Goal: Information Seeking & Learning: Learn about a topic

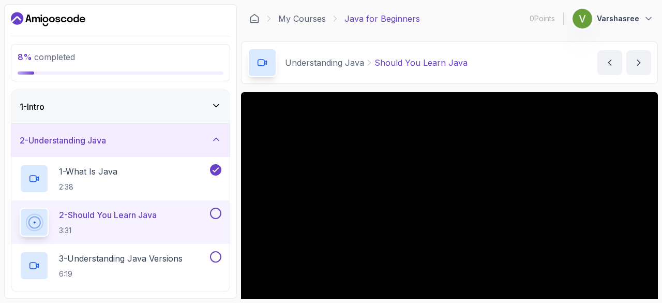
scroll to position [70, 0]
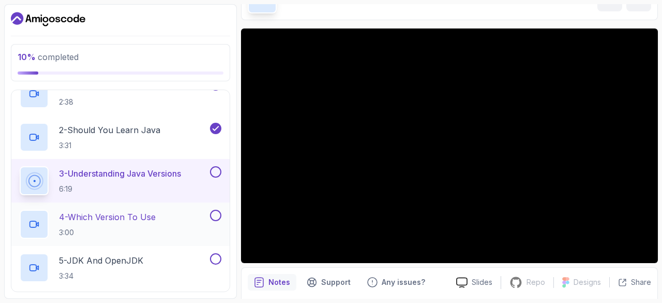
scroll to position [79, 0]
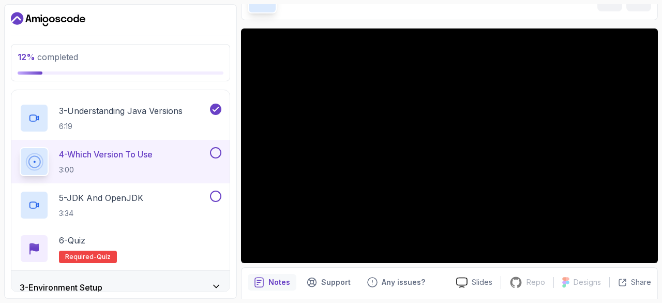
scroll to position [202, 0]
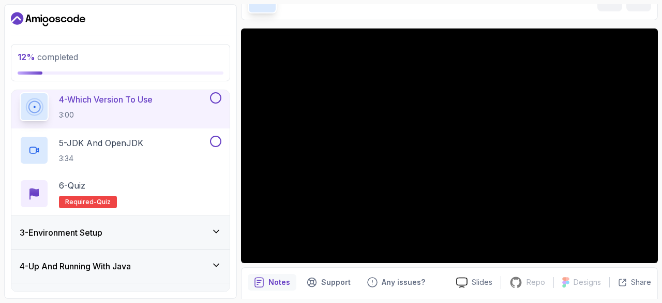
click at [157, 241] on div "3 - Environment Setup" at bounding box center [120, 232] width 218 height 33
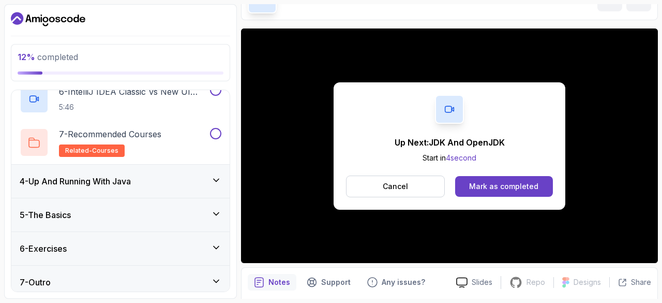
scroll to position [336, 0]
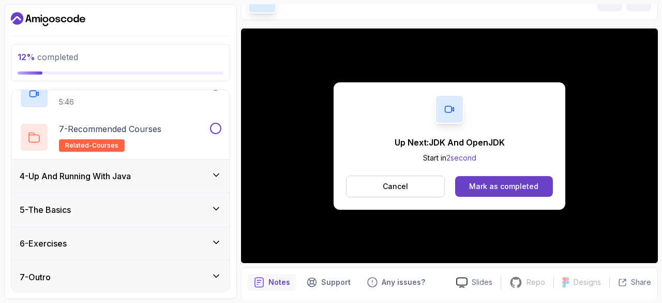
click at [155, 184] on div "4 - Up And Running With Java" at bounding box center [120, 175] width 218 height 33
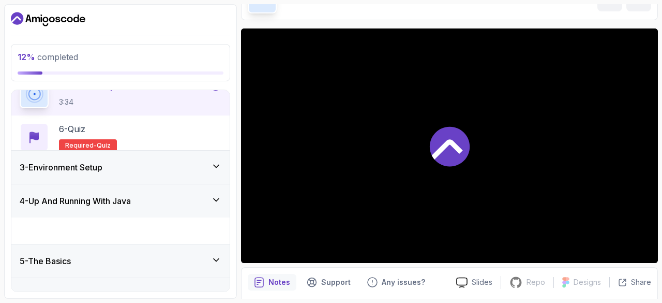
scroll to position [292, 0]
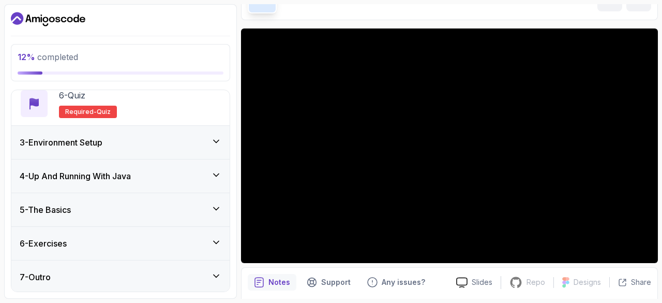
click at [157, 145] on div "3 - Environment Setup" at bounding box center [121, 142] width 202 height 12
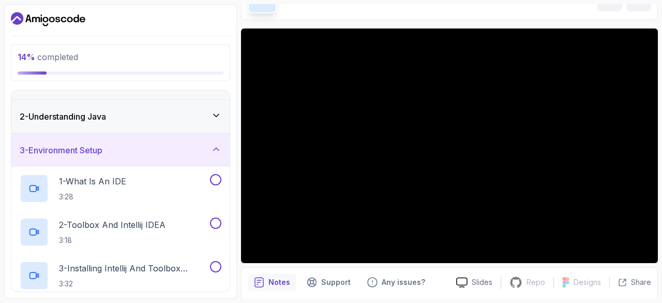
scroll to position [0, 0]
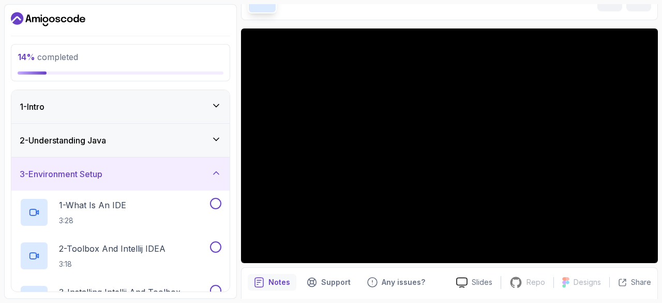
click at [152, 152] on div "2 - Understanding Java" at bounding box center [120, 140] width 218 height 33
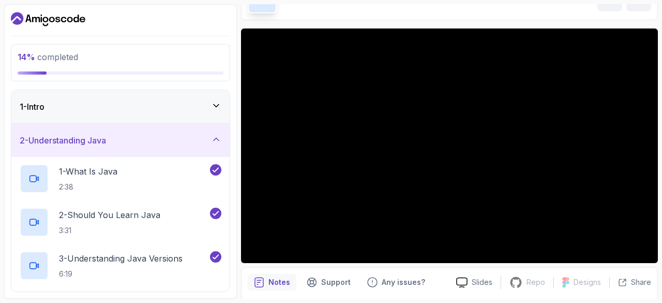
click at [127, 98] on div "1 - Intro" at bounding box center [120, 106] width 218 height 33
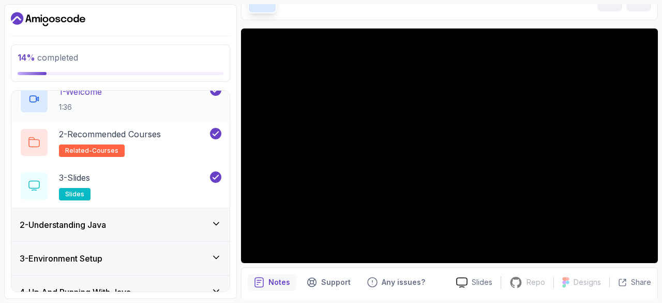
scroll to position [115, 0]
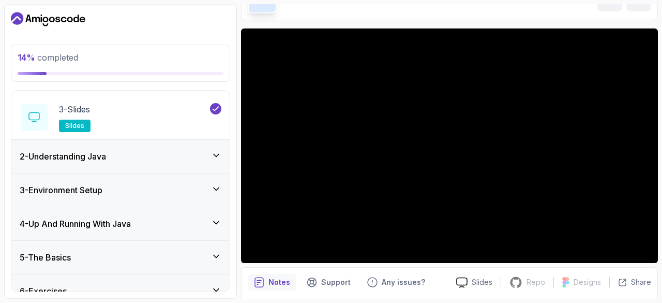
drag, startPoint x: 138, startPoint y: 150, endPoint x: 104, endPoint y: 155, distance: 35.1
click at [104, 155] on h3 "2 - Understanding Java" at bounding box center [63, 156] width 86 height 12
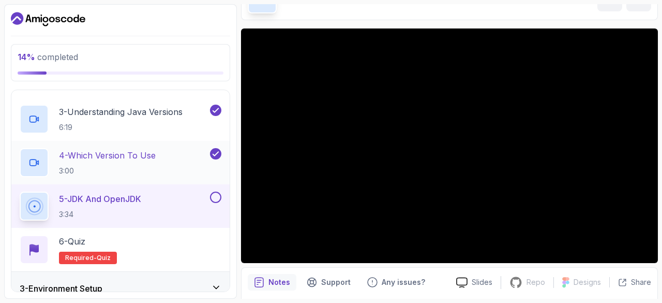
scroll to position [148, 0]
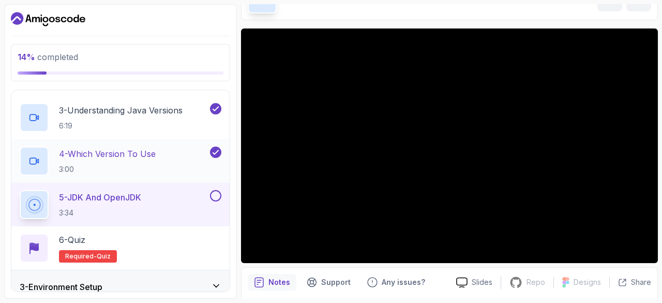
click at [130, 196] on p "5 - JDK And OpenJDK" at bounding box center [100, 197] width 82 height 12
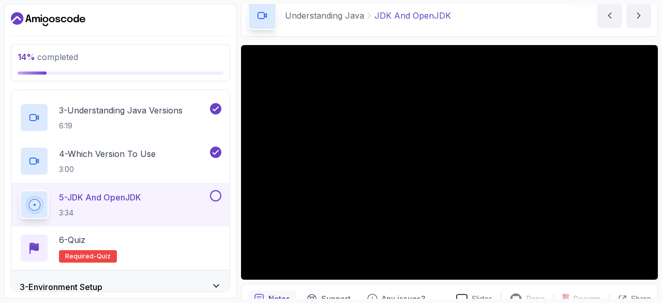
scroll to position [48, 0]
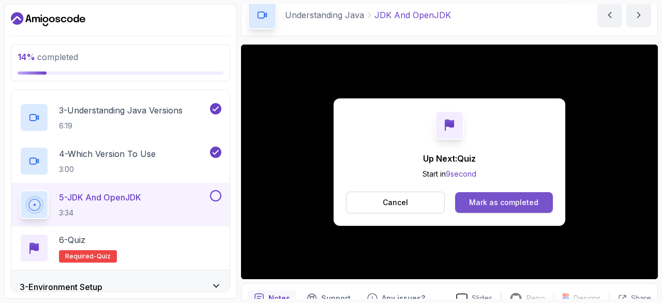
click at [474, 197] on div "Mark as completed" at bounding box center [503, 202] width 69 height 10
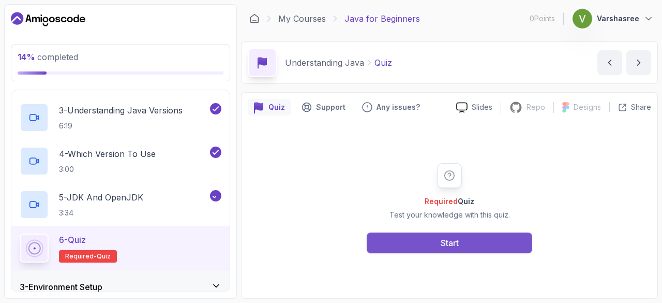
click at [453, 239] on div "Start" at bounding box center [450, 243] width 18 height 12
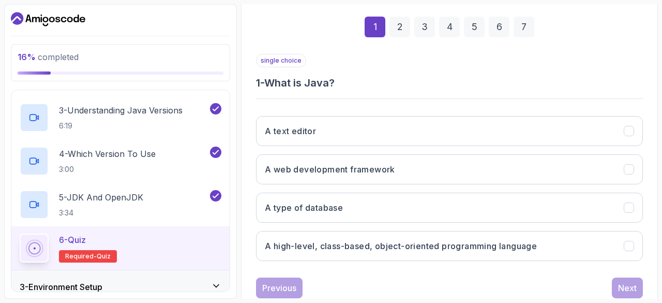
scroll to position [152, 0]
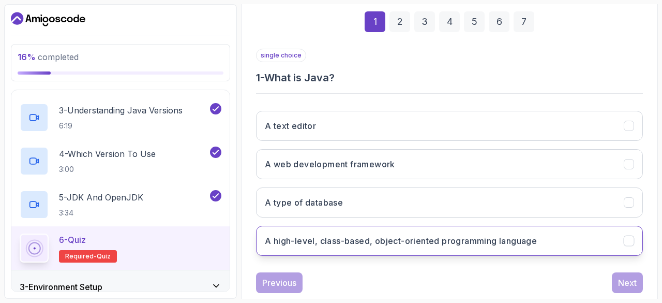
click at [363, 226] on button "A high-level, class-based, object-oriented programming language" at bounding box center [449, 241] width 387 height 30
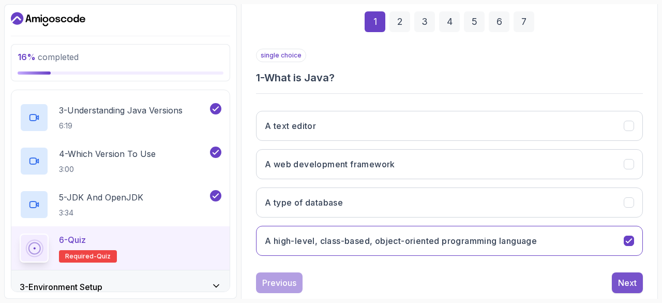
click at [640, 284] on button "Next" at bounding box center [627, 282] width 31 height 21
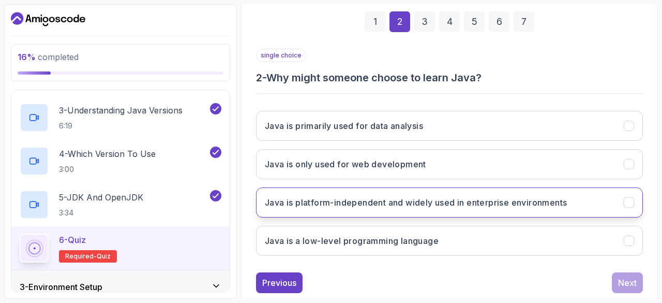
click at [414, 206] on h3 "Java is platform-independent and widely used in enterprise environments" at bounding box center [416, 202] width 302 height 12
click at [621, 280] on div "Next" at bounding box center [627, 282] width 19 height 12
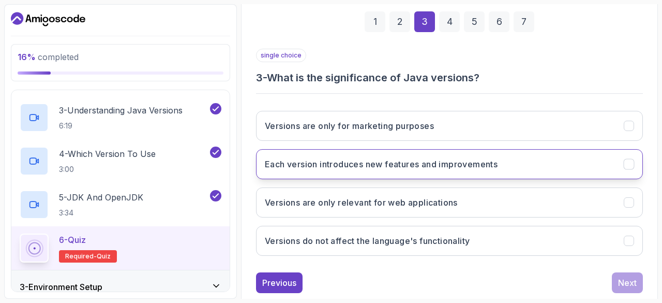
click at [431, 171] on button "Each version introduces new features and improvements" at bounding box center [449, 164] width 387 height 30
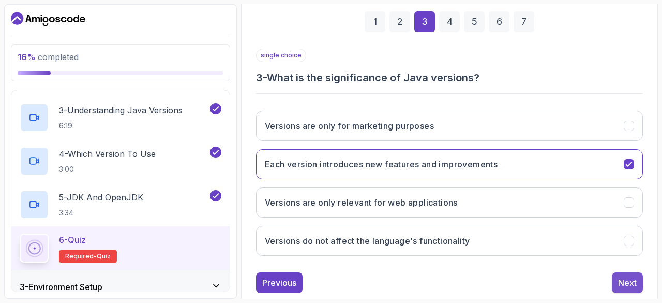
click at [615, 284] on button "Next" at bounding box center [627, 282] width 31 height 21
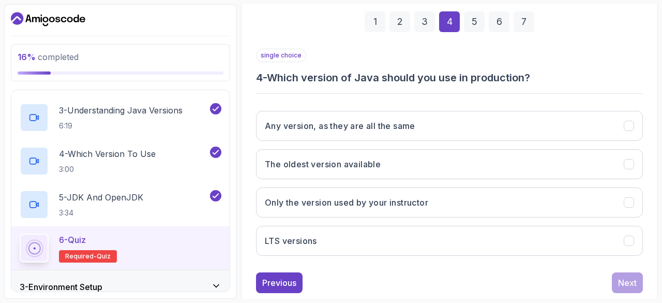
click at [341, 253] on div "Any version, as they are all the same The oldest version available Only the ver…" at bounding box center [449, 182] width 387 height 161
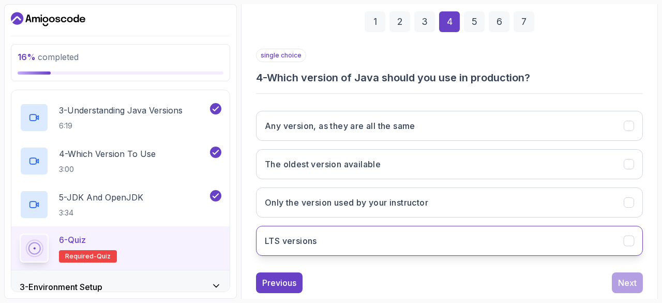
click at [355, 240] on button "LTS versions" at bounding box center [449, 241] width 387 height 30
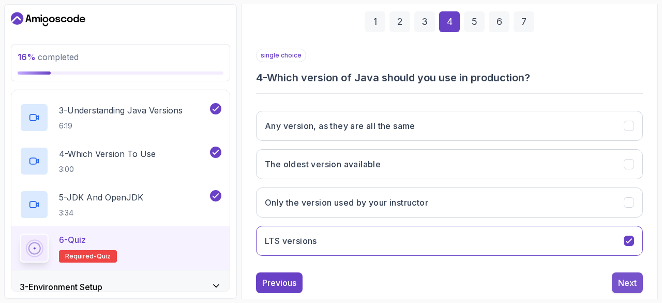
click at [616, 281] on button "Next" at bounding box center [627, 282] width 31 height 21
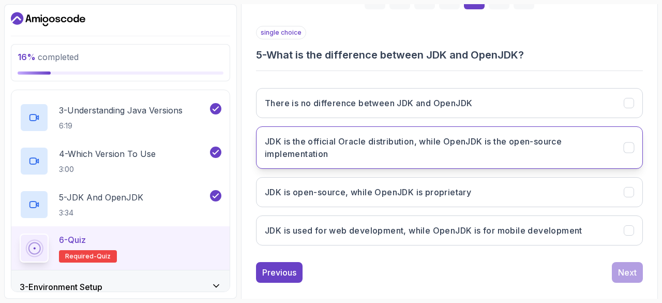
scroll to position [175, 0]
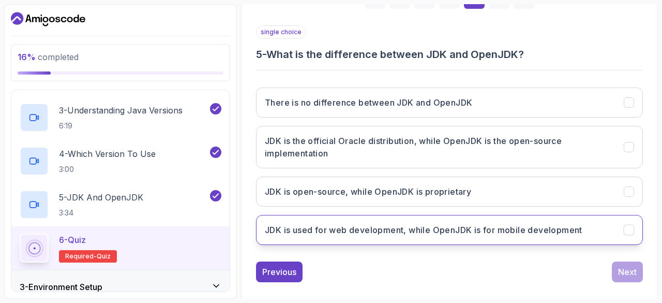
click at [379, 218] on button "JDK is used for web development, while OpenJDK is for mobile development" at bounding box center [449, 230] width 387 height 30
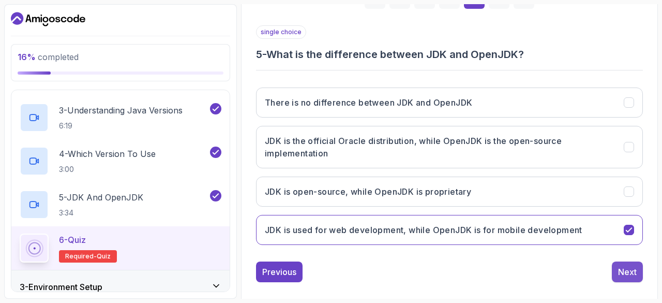
click at [623, 270] on div "Next" at bounding box center [627, 271] width 19 height 12
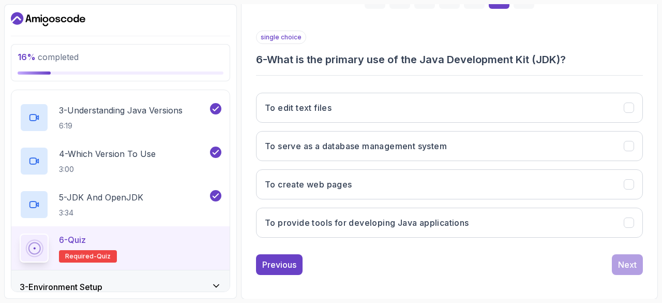
scroll to position [173, 0]
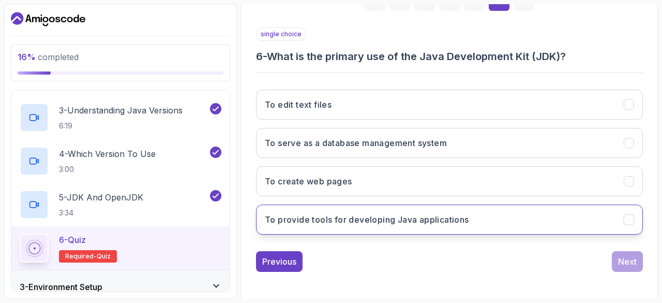
click at [446, 206] on button "To provide tools for developing Java applications" at bounding box center [449, 219] width 387 height 30
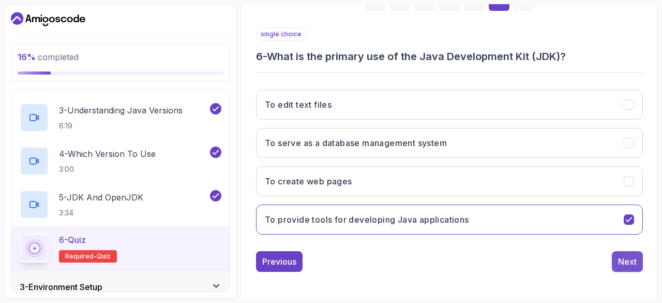
click at [621, 251] on button "Next" at bounding box center [627, 261] width 31 height 21
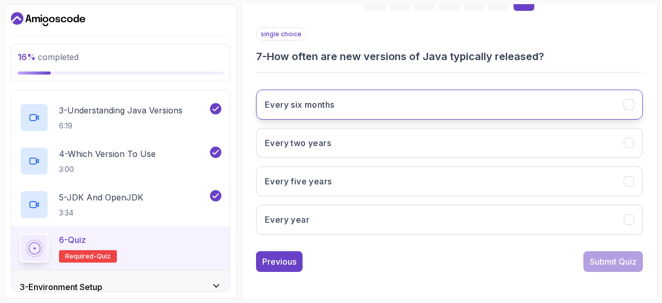
click at [434, 97] on button "Every six months" at bounding box center [449, 105] width 387 height 30
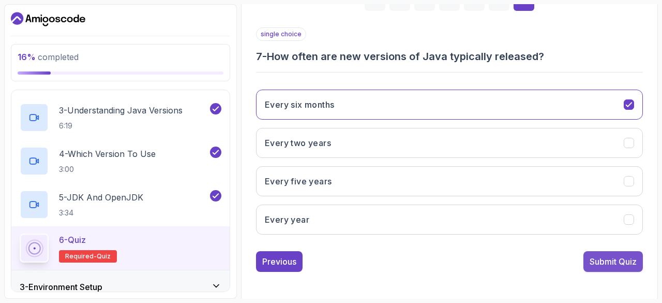
click at [638, 262] on button "Submit Quiz" at bounding box center [614, 261] width 60 height 21
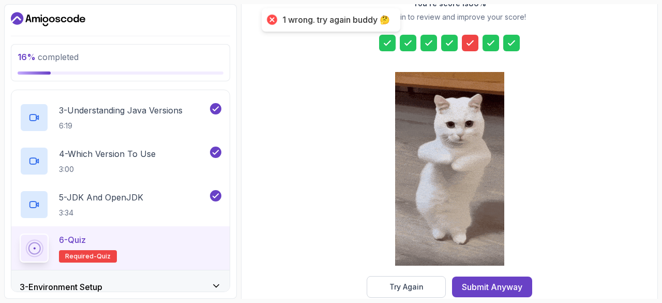
click at [469, 38] on icon at bounding box center [470, 43] width 10 height 10
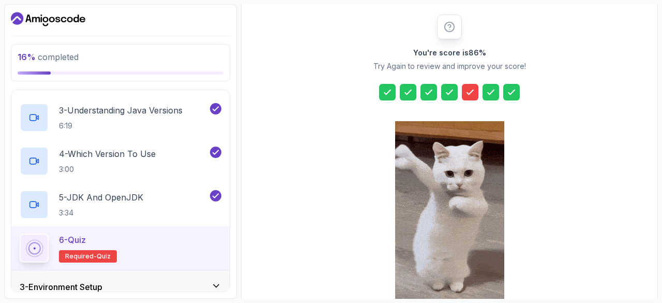
scroll to position [120, 0]
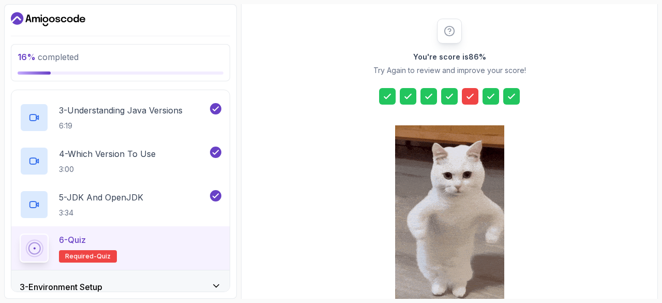
click at [469, 92] on icon at bounding box center [470, 96] width 10 height 10
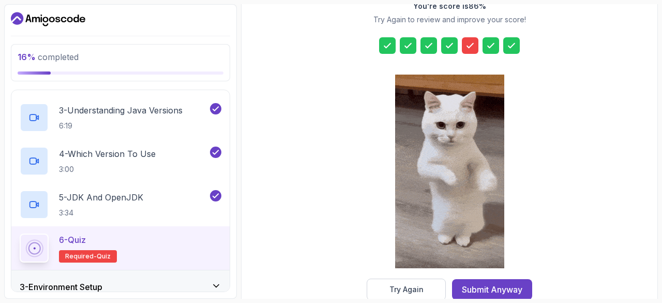
scroll to position [192, 0]
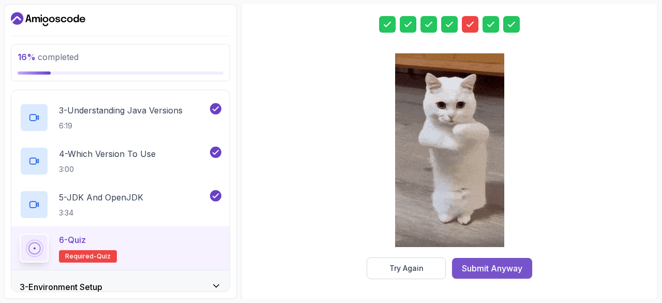
click at [477, 262] on div "Submit Anyway" at bounding box center [492, 268] width 61 height 12
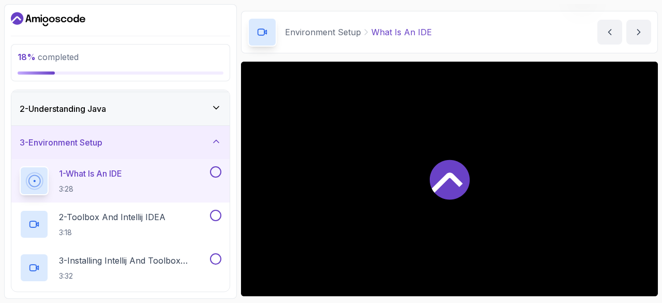
scroll to position [41, 0]
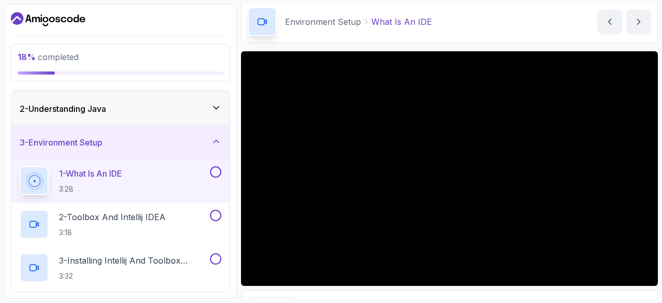
click at [199, 106] on div "2 - Understanding Java" at bounding box center [121, 108] width 202 height 12
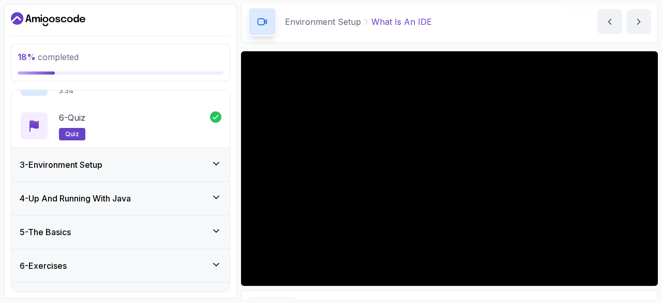
click at [191, 171] on div "3 - Environment Setup" at bounding box center [120, 164] width 218 height 33
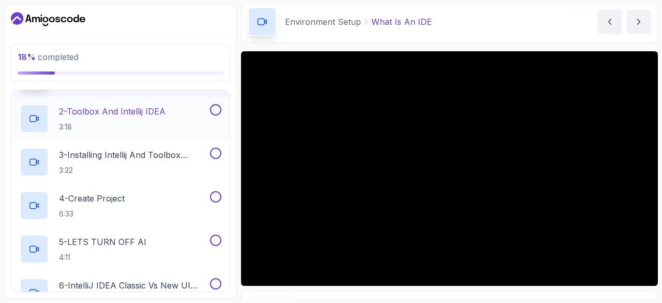
scroll to position [0, 0]
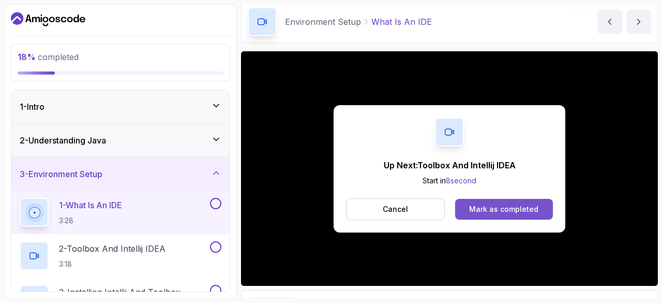
click at [501, 206] on div "Mark as completed" at bounding box center [503, 209] width 69 height 10
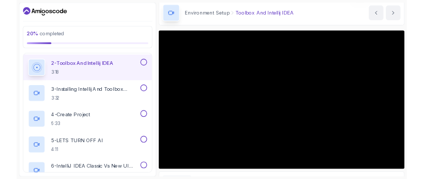
scroll to position [138, 0]
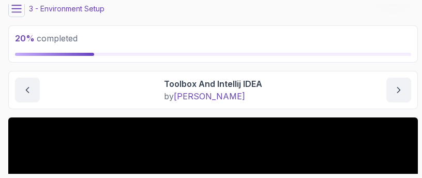
click at [231, 26] on div "20 % completed" at bounding box center [213, 43] width 410 height 37
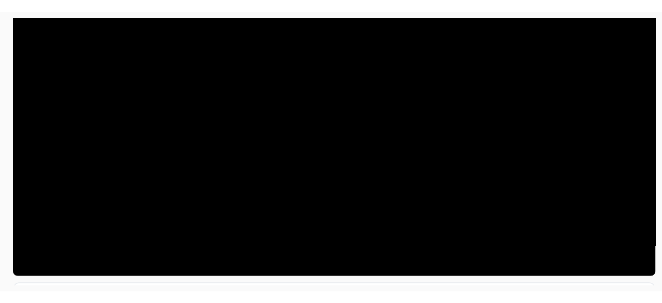
scroll to position [155, 0]
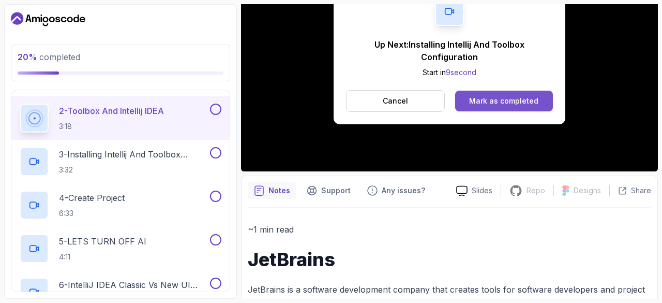
click at [476, 96] on div "Mark as completed" at bounding box center [503, 101] width 69 height 10
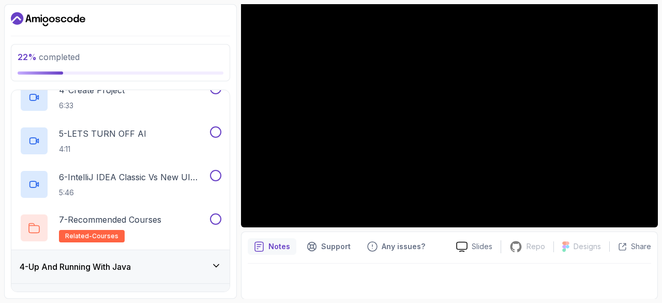
scroll to position [336, 0]
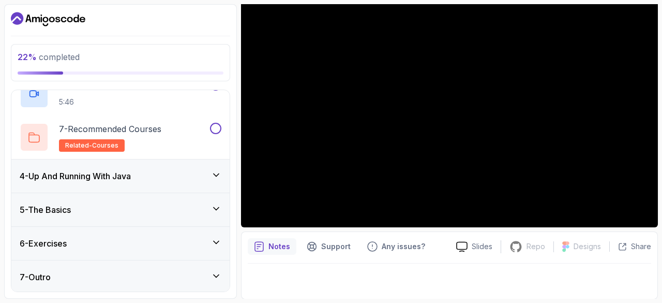
click at [145, 173] on div "4 - Up And Running With Java" at bounding box center [121, 176] width 202 height 12
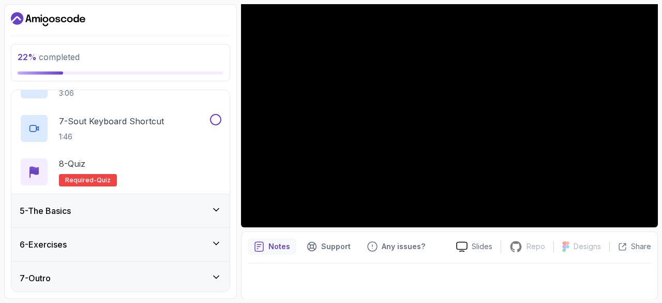
scroll to position [379, 0]
click at [113, 208] on div "5 - The Basics" at bounding box center [121, 209] width 202 height 12
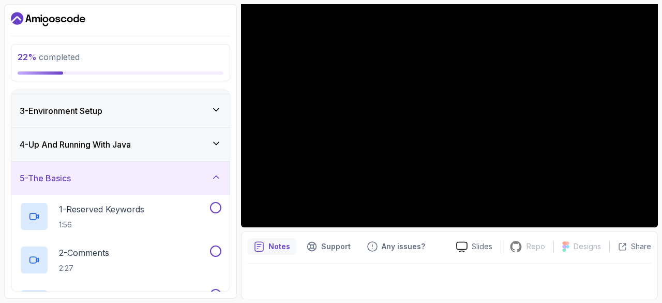
scroll to position [0, 0]
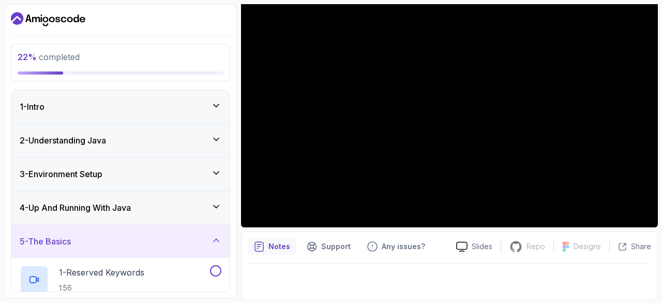
click at [97, 164] on div "3 - Environment Setup" at bounding box center [120, 173] width 218 height 33
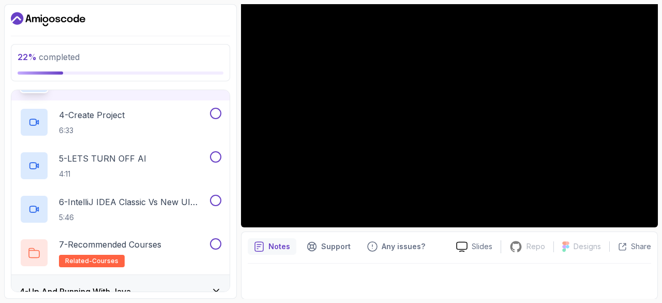
scroll to position [225, 0]
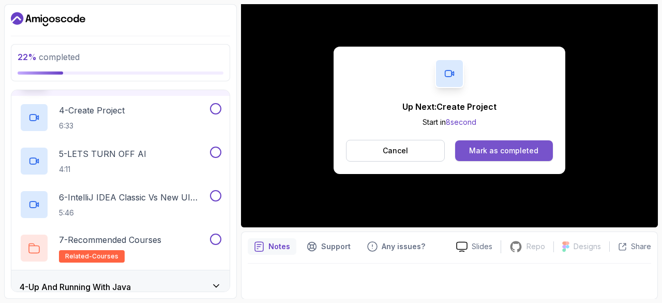
click at [498, 143] on button "Mark as completed" at bounding box center [504, 150] width 98 height 21
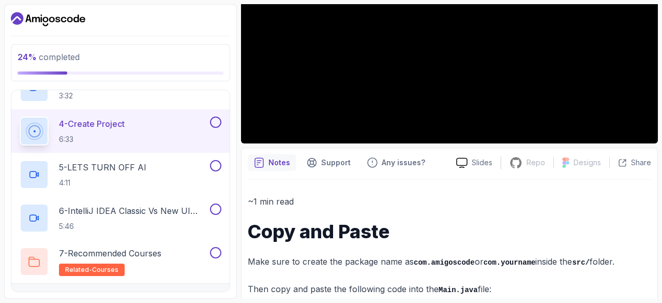
scroll to position [167, 0]
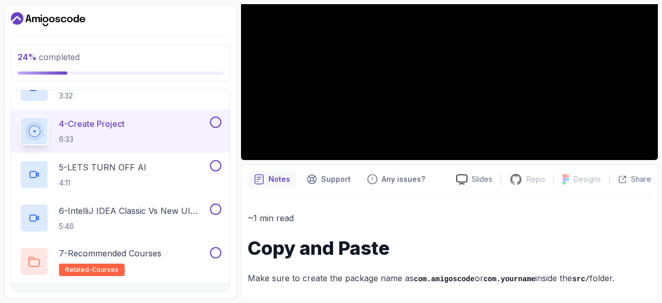
click at [409, 213] on p "~1 min read" at bounding box center [450, 218] width 404 height 14
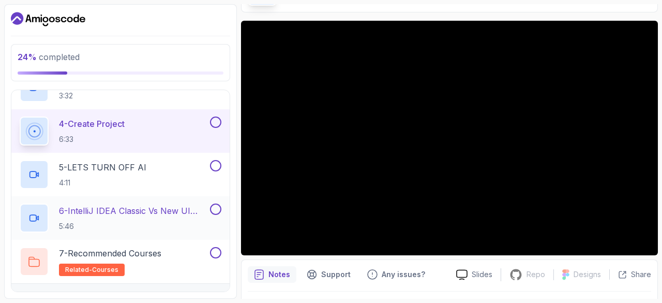
scroll to position [336, 0]
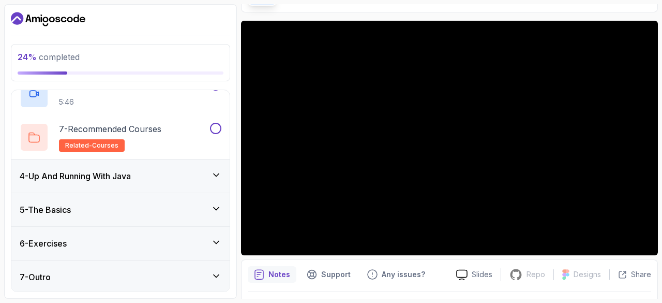
click at [104, 175] on h3 "4 - Up And Running With Java" at bounding box center [75, 176] width 111 height 12
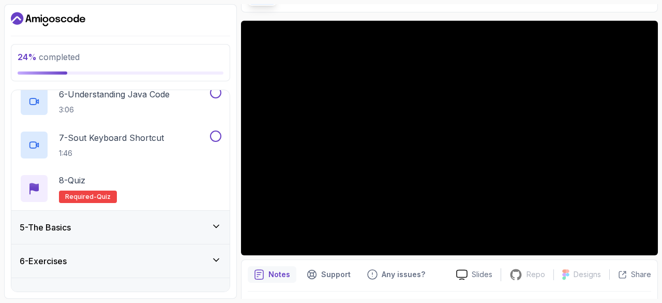
scroll to position [0, 0]
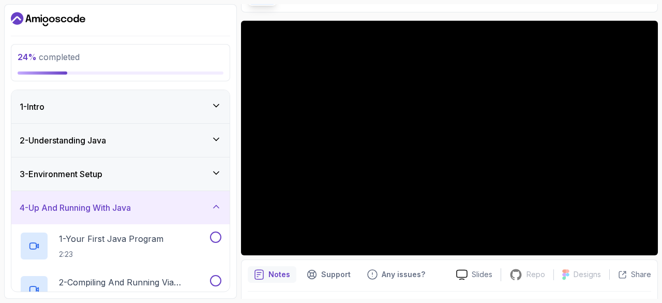
click at [102, 175] on h3 "3 - Environment Setup" at bounding box center [61, 174] width 83 height 12
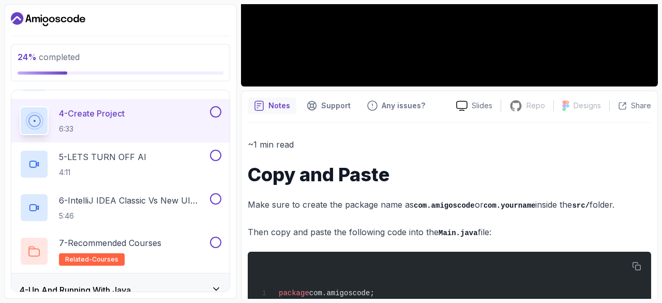
scroll to position [241, 0]
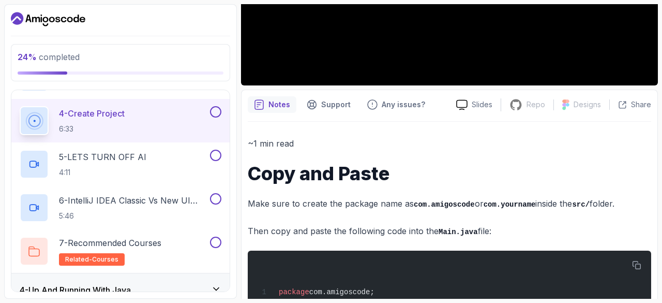
click at [428, 167] on h1 "Copy and Paste" at bounding box center [450, 173] width 404 height 21
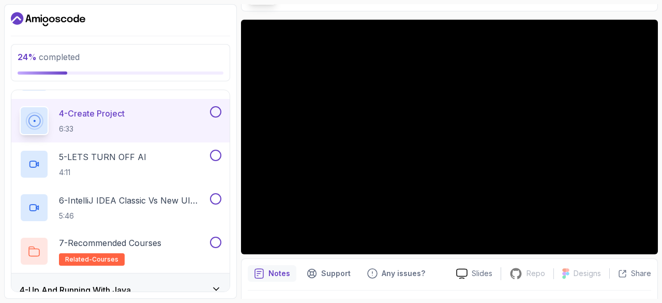
scroll to position [48, 0]
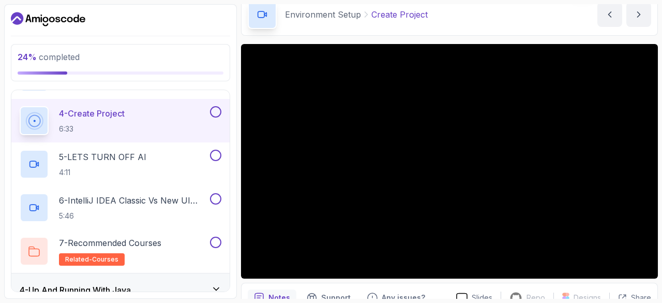
click at [250, 39] on main "My Courses Java for Beginners 0 Points 1 Varshasree 3 - Environment Setup 24 % …" at bounding box center [449, 151] width 417 height 294
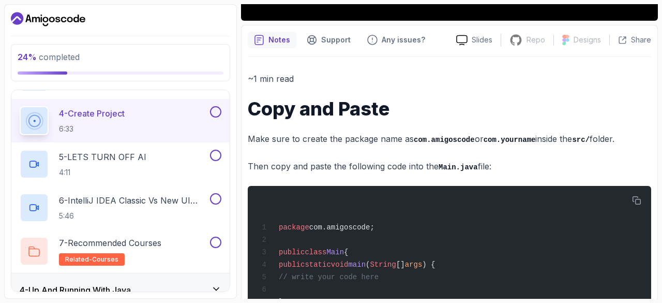
scroll to position [0, 0]
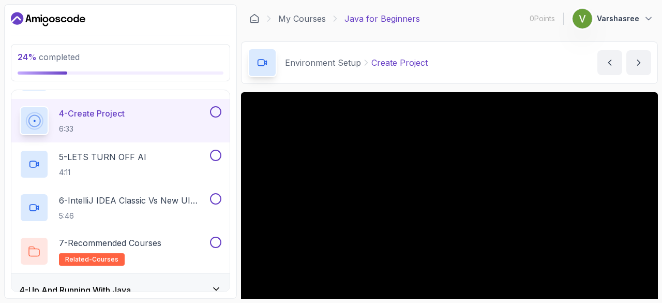
click at [407, 42] on div "Environment Setup Create Project Create Project by nelson" at bounding box center [449, 62] width 417 height 42
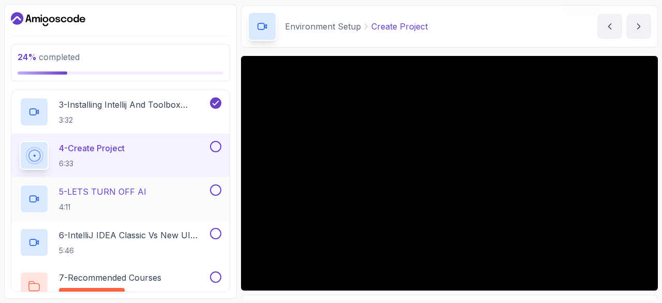
scroll to position [187, 0]
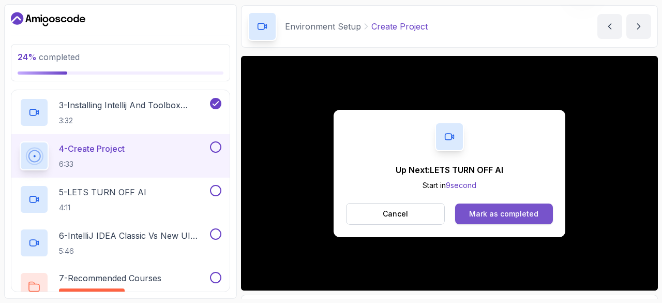
click at [492, 212] on div "Mark as completed" at bounding box center [503, 214] width 69 height 10
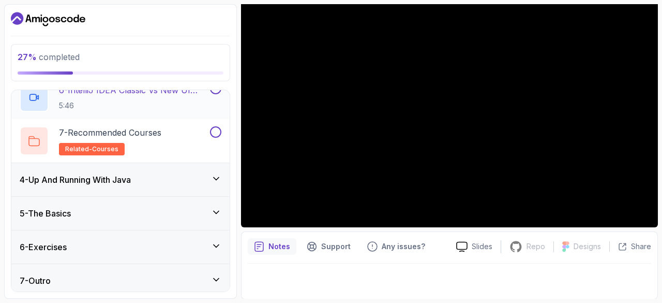
scroll to position [336, 0]
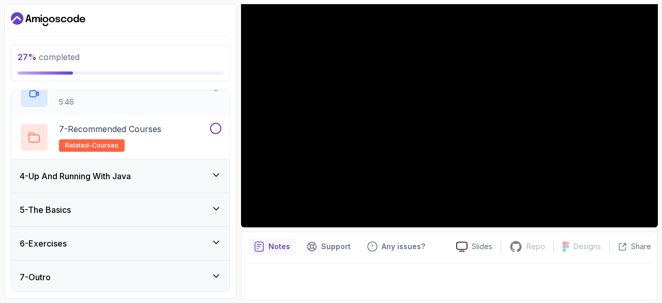
click at [130, 170] on h3 "4 - Up And Running With Java" at bounding box center [75, 176] width 111 height 12
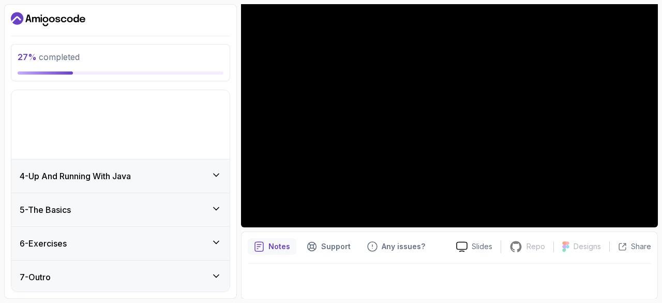
scroll to position [32, 0]
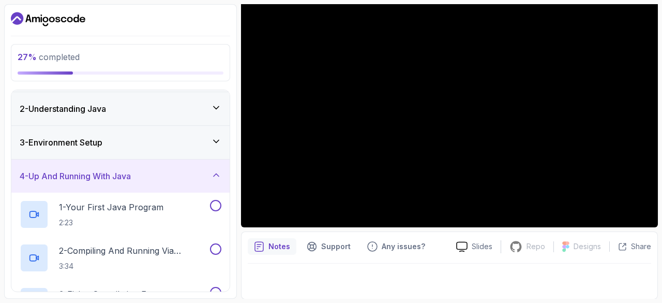
click at [130, 170] on h3 "4 - Up And Running With Java" at bounding box center [75, 176] width 111 height 12
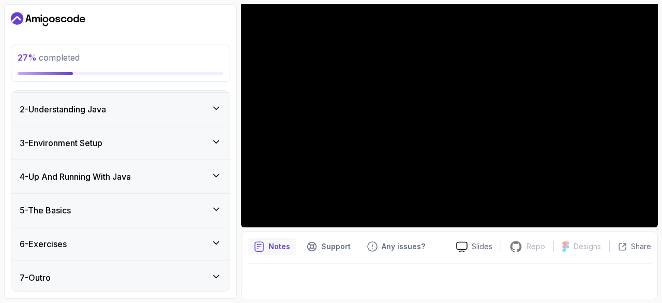
click at [130, 139] on div "3 - Environment Setup" at bounding box center [121, 143] width 202 height 12
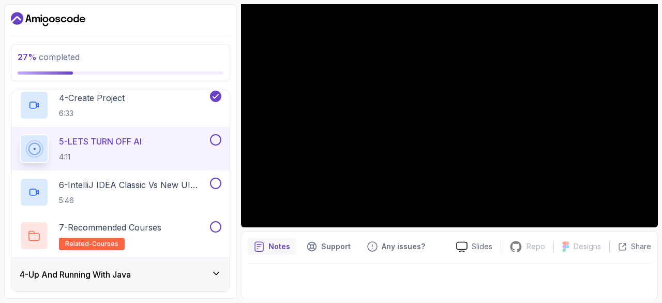
scroll to position [336, 0]
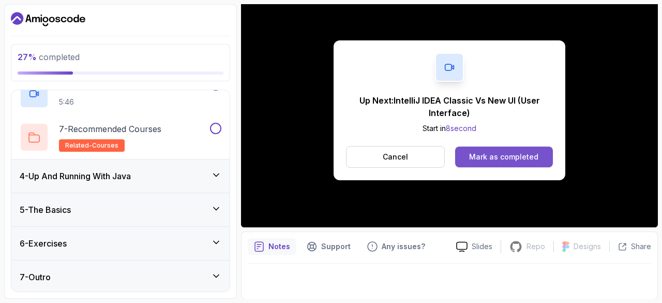
click at [497, 160] on div "Mark as completed" at bounding box center [503, 157] width 69 height 10
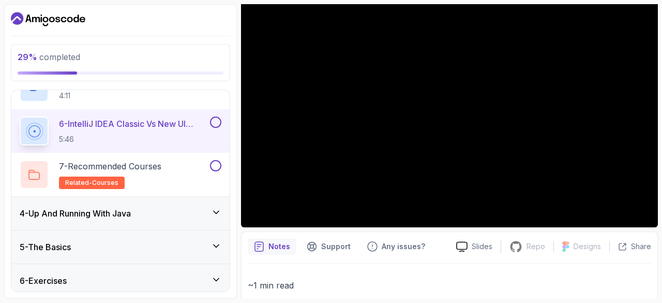
scroll to position [296, 0]
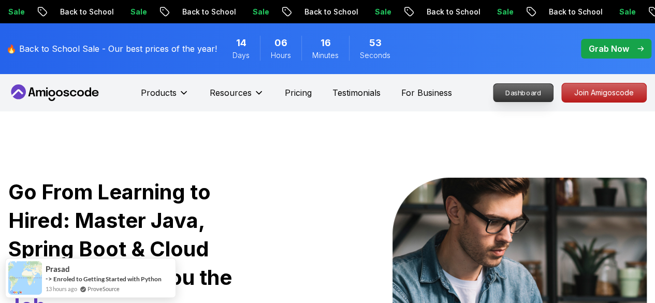
click at [498, 100] on p "Dashboard" at bounding box center [523, 93] width 60 height 18
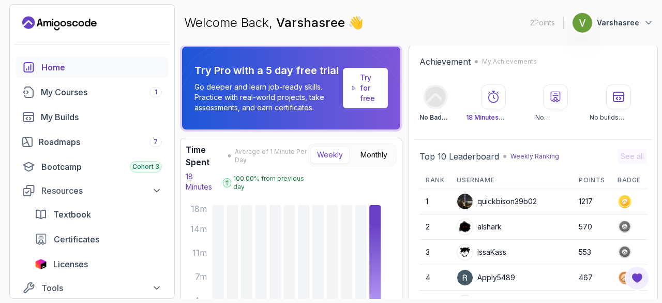
scroll to position [41, 0]
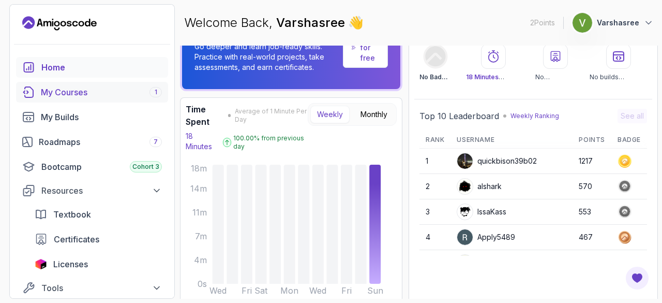
click at [131, 95] on div "My Courses 1" at bounding box center [101, 92] width 121 height 12
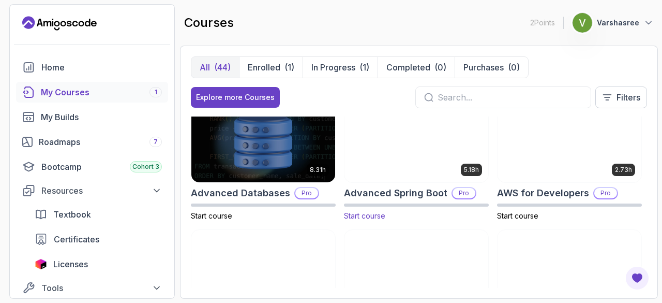
scroll to position [16, 0]
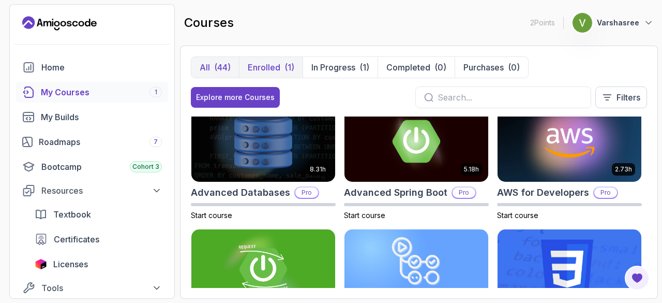
click at [271, 71] on p "Enrolled" at bounding box center [264, 67] width 33 height 12
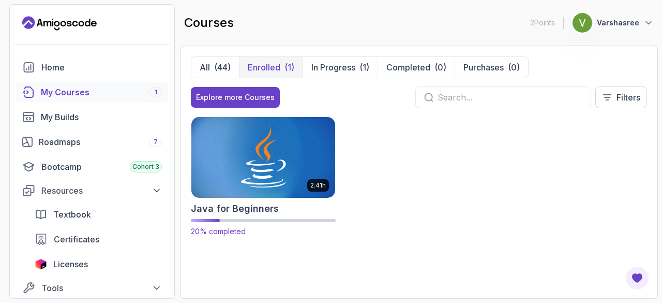
click at [232, 181] on img at bounding box center [263, 157] width 151 height 84
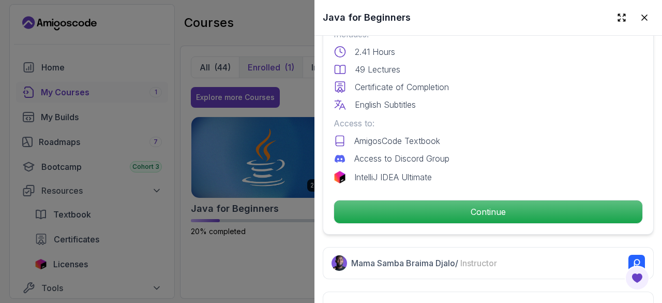
scroll to position [324, 0]
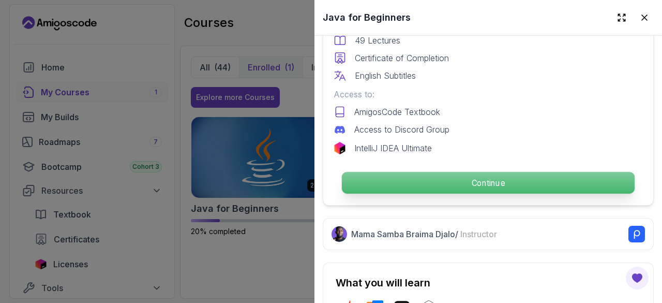
click at [410, 183] on p "Continue" at bounding box center [488, 183] width 293 height 22
click at [419, 177] on p "Continue" at bounding box center [488, 183] width 293 height 22
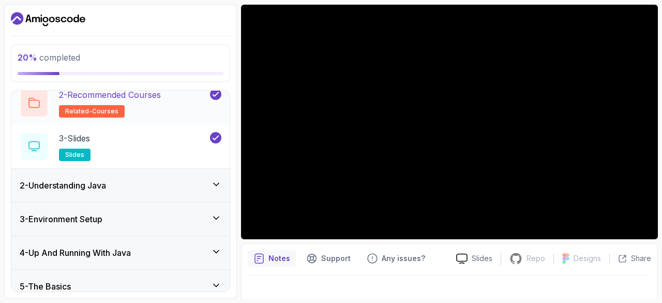
scroll to position [87, 0]
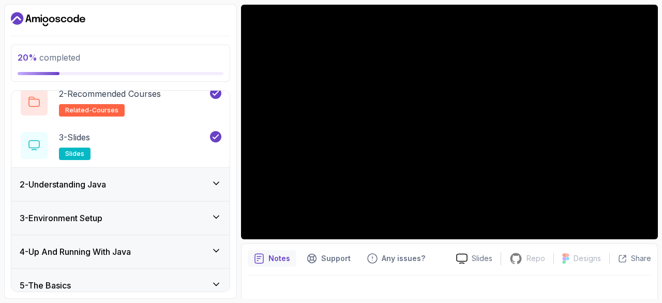
click at [140, 190] on div "2 - Understanding Java" at bounding box center [120, 184] width 218 height 33
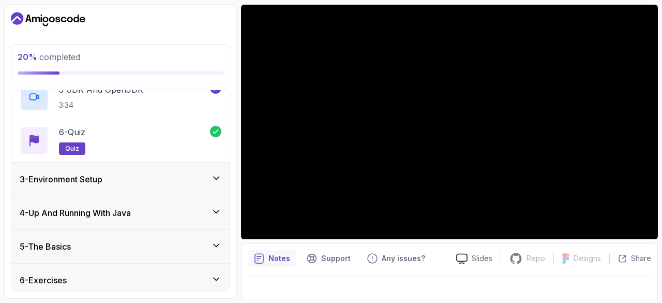
scroll to position [266, 0]
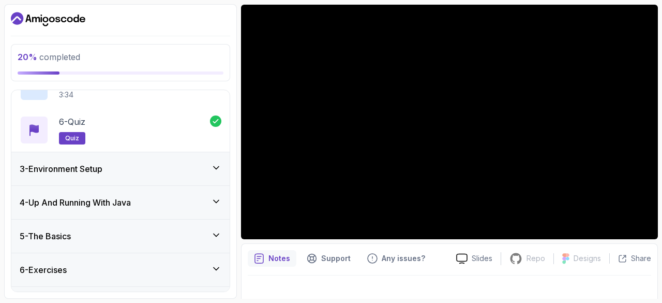
click at [139, 183] on div "3 - Environment Setup" at bounding box center [120, 168] width 218 height 33
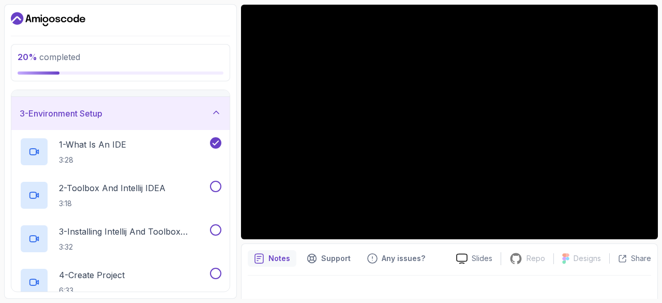
scroll to position [62, 0]
click at [138, 188] on p "2 - Toolbox And Intellij IDEA" at bounding box center [112, 187] width 107 height 12
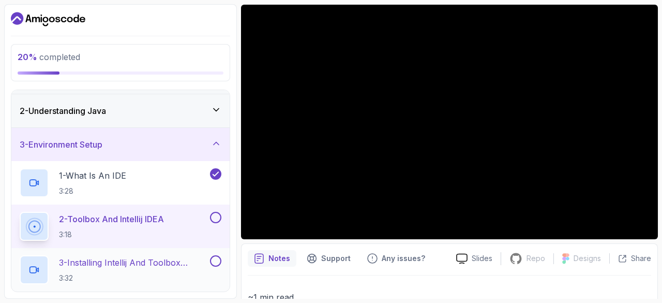
scroll to position [31, 0]
click at [156, 268] on h2 "3 - Installing Intellij And Toolbox Configuration 3:32" at bounding box center [133, 268] width 149 height 27
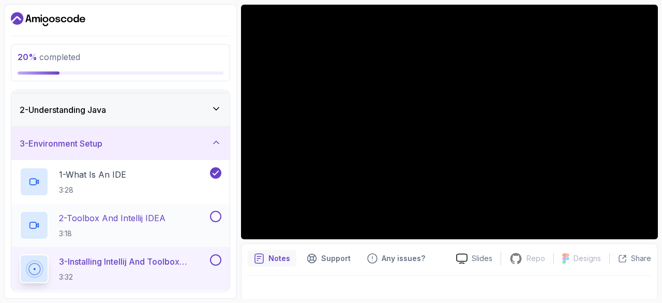
click at [186, 223] on div "2 - Toolbox And Intellij IDEA 3:18" at bounding box center [114, 225] width 188 height 29
